Goal: Task Accomplishment & Management: Manage account settings

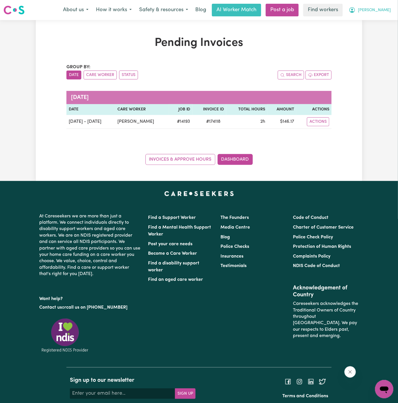
click at [385, 9] on span "[PERSON_NAME]" at bounding box center [374, 10] width 33 height 6
click at [384, 21] on link "My Dashboard" at bounding box center [371, 22] width 45 height 11
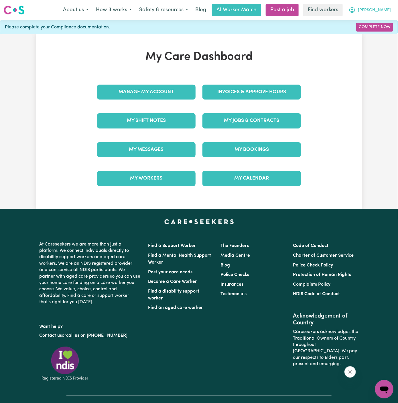
click at [384, 14] on button "[PERSON_NAME]" at bounding box center [370, 10] width 50 height 12
click at [384, 38] on div "My Dashboard Logout" at bounding box center [372, 28] width 46 height 22
click at [380, 32] on link "Logout" at bounding box center [371, 33] width 45 height 11
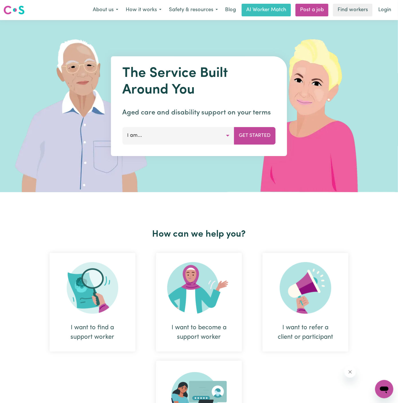
click at [383, 19] on nav "Menu About us How it works Safety & resources Blog AI Worker Match Post a job F…" at bounding box center [199, 10] width 398 height 20
click at [385, 9] on link "Login" at bounding box center [385, 10] width 20 height 13
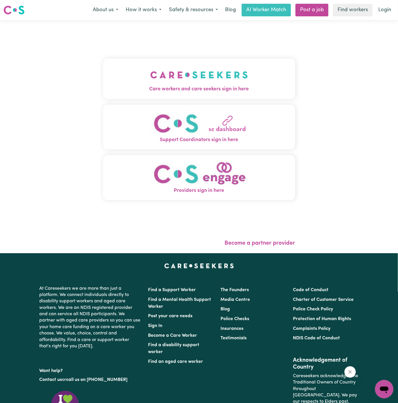
click at [164, 64] on img "Care workers and care seekers sign in here" at bounding box center [199, 74] width 98 height 21
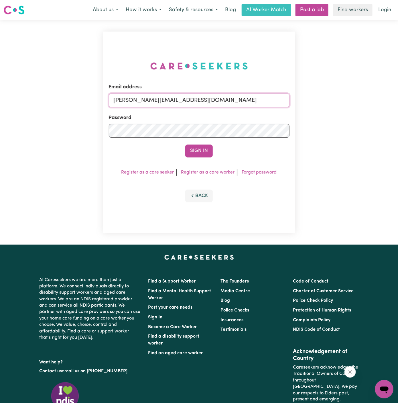
click at [219, 105] on input "[PERSON_NAME][EMAIL_ADDRESS][DOMAIN_NAME]" at bounding box center [199, 100] width 181 height 14
drag, startPoint x: 143, startPoint y: 98, endPoint x: 312, endPoint y: 100, distance: 169.3
click at [312, 100] on div "Email address [EMAIL_ADDRESS][DOMAIN_NAME] Password Sign In Register as a care …" at bounding box center [199, 132] width 398 height 224
click at [185, 144] on button "Sign In" at bounding box center [199, 150] width 28 height 13
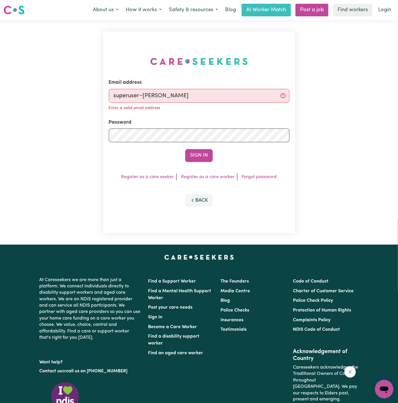
click at [285, 100] on input "superuser~[PERSON_NAME]" at bounding box center [199, 96] width 181 height 14
type input "[EMAIL_ADDRESS][PERSON_NAME][DOMAIN_NAME]"
click at [205, 154] on button "Sign In" at bounding box center [199, 155] width 28 height 13
